Goal: Task Accomplishment & Management: Manage account settings

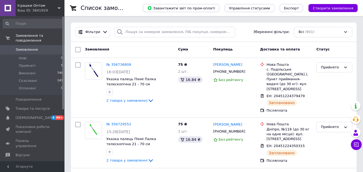
scroll to position [27, 0]
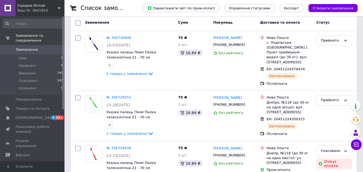
click at [56, 10] on div "Ваш ID: 3841929" at bounding box center [40, 10] width 47 height 5
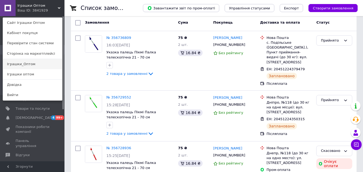
click at [45, 64] on link "Іграшки_Оптом" at bounding box center [32, 64] width 59 height 10
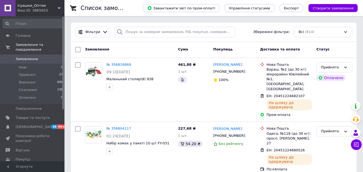
click at [49, 7] on span "Іграшки_Оптом" at bounding box center [37, 5] width 40 height 5
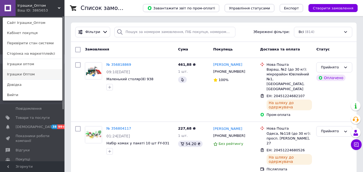
click at [24, 73] on link "Іграшки Оптом" at bounding box center [32, 74] width 59 height 10
